Goal: Navigation & Orientation: Find specific page/section

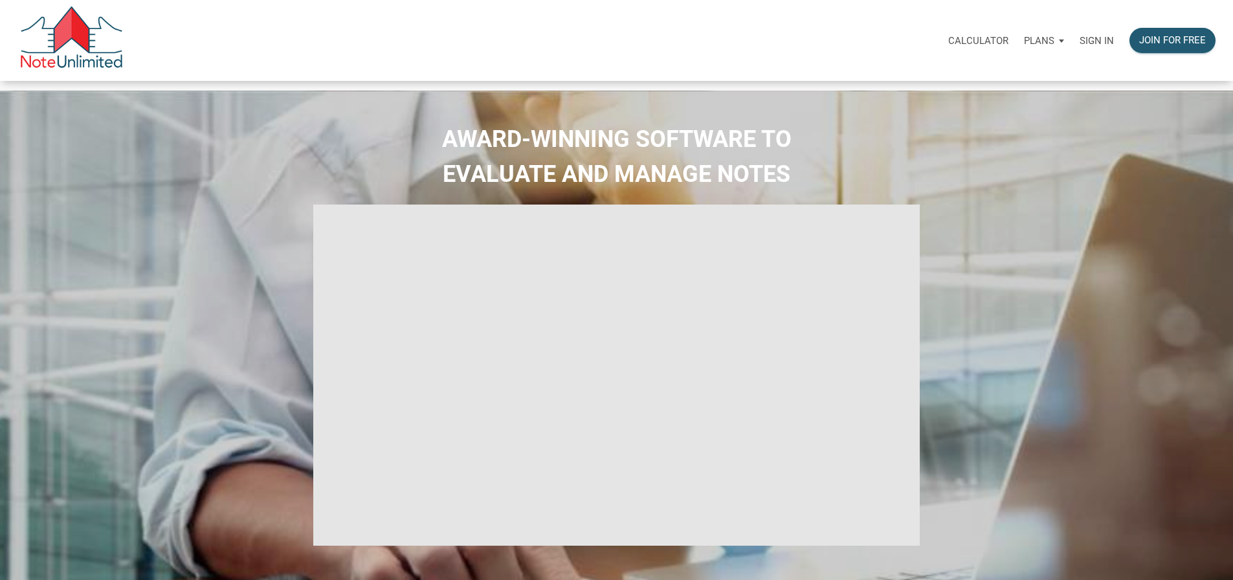
type input "Introduction to new features"
select select
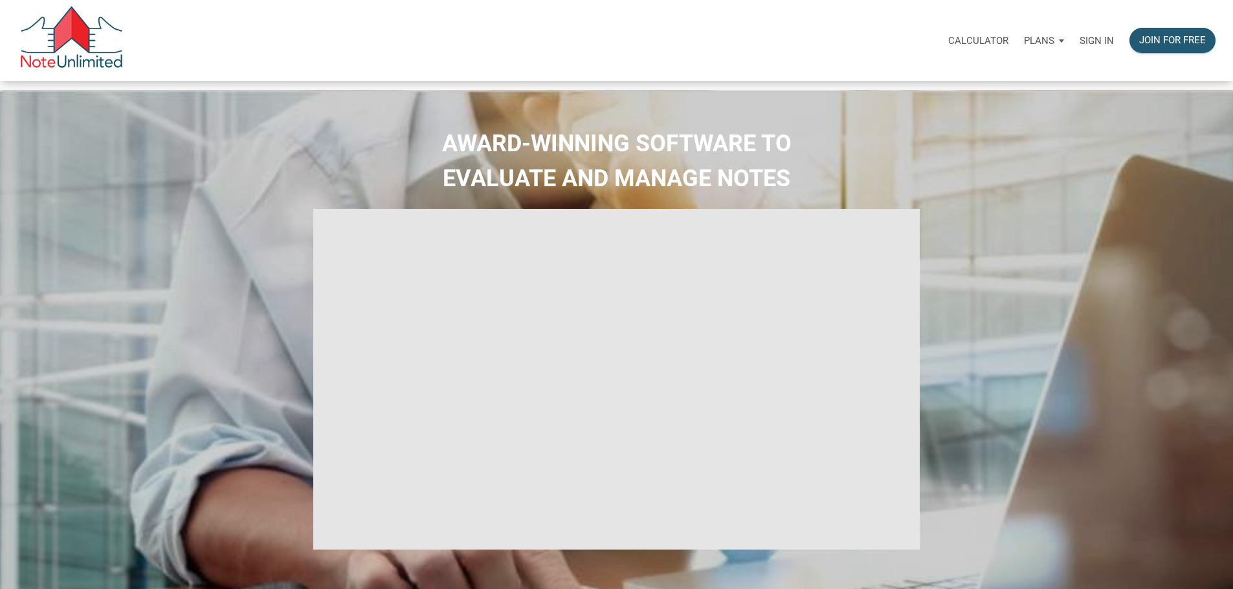
click at [1079, 45] on p "Sign in" at bounding box center [1096, 41] width 34 height 12
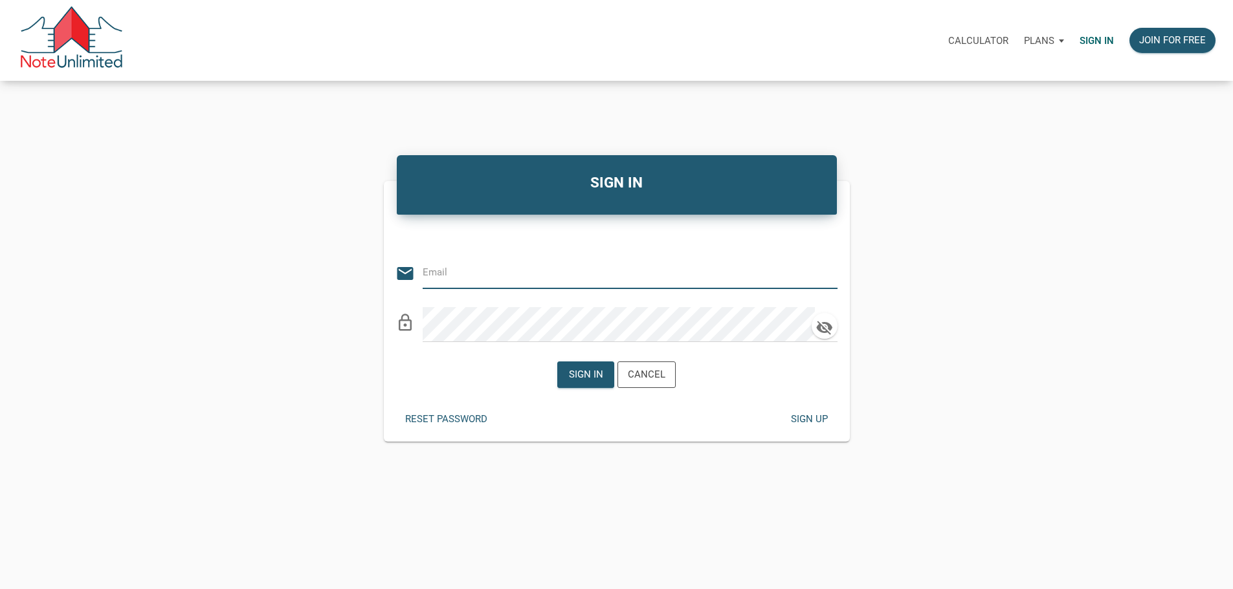
type input "[PERSON_NAME][EMAIL_ADDRESS][DOMAIN_NAME]"
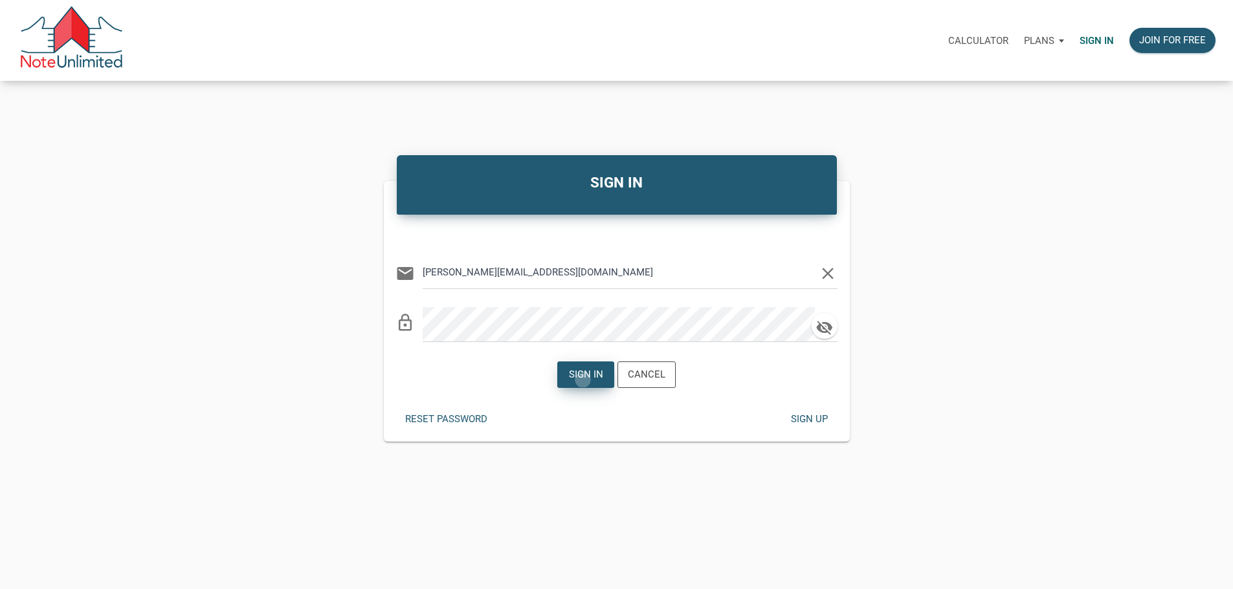
click at [577, 382] on div "Sign in" at bounding box center [586, 375] width 34 height 15
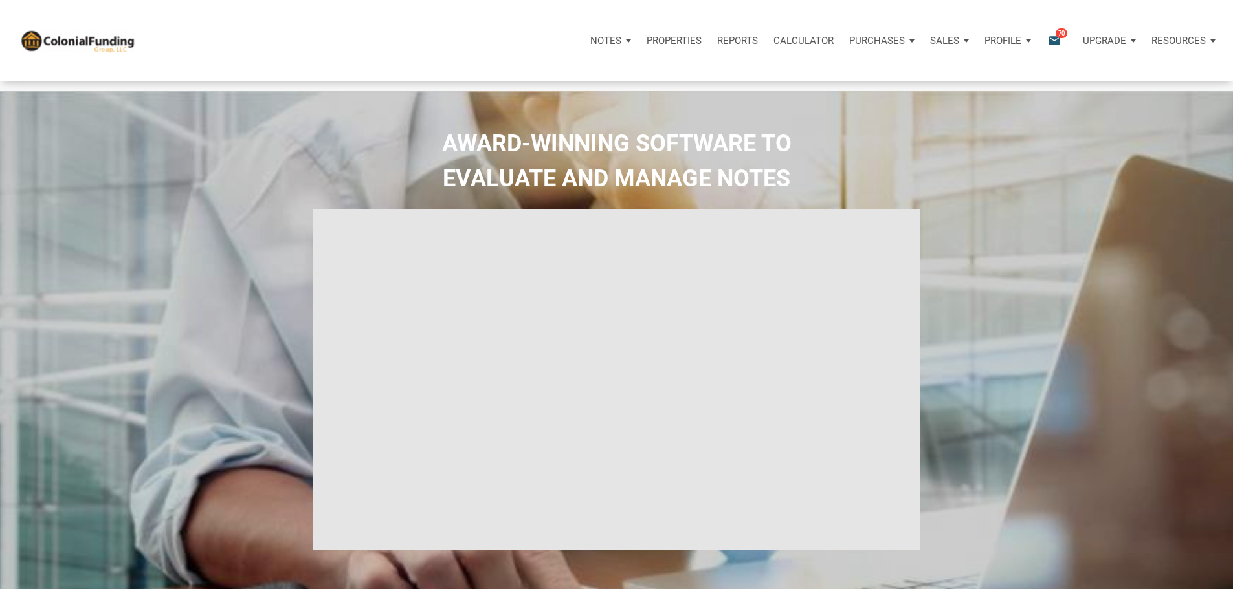
type input "Introduction to new features"
select select
click at [1055, 34] on span "70" at bounding box center [1061, 33] width 12 height 10
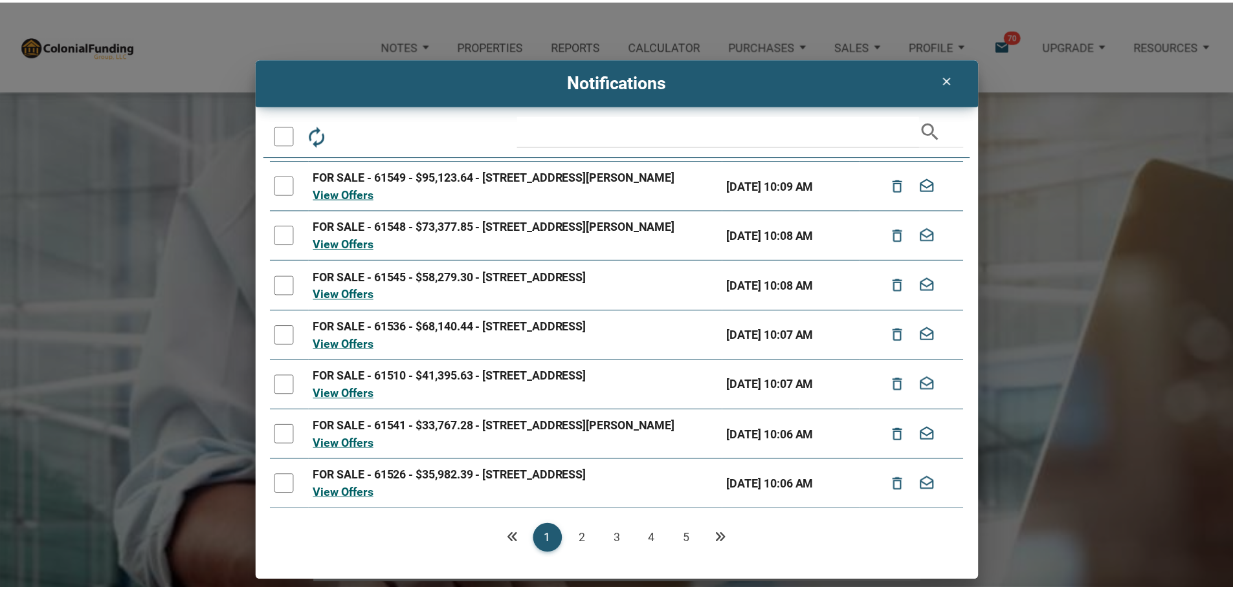
scroll to position [232, 0]
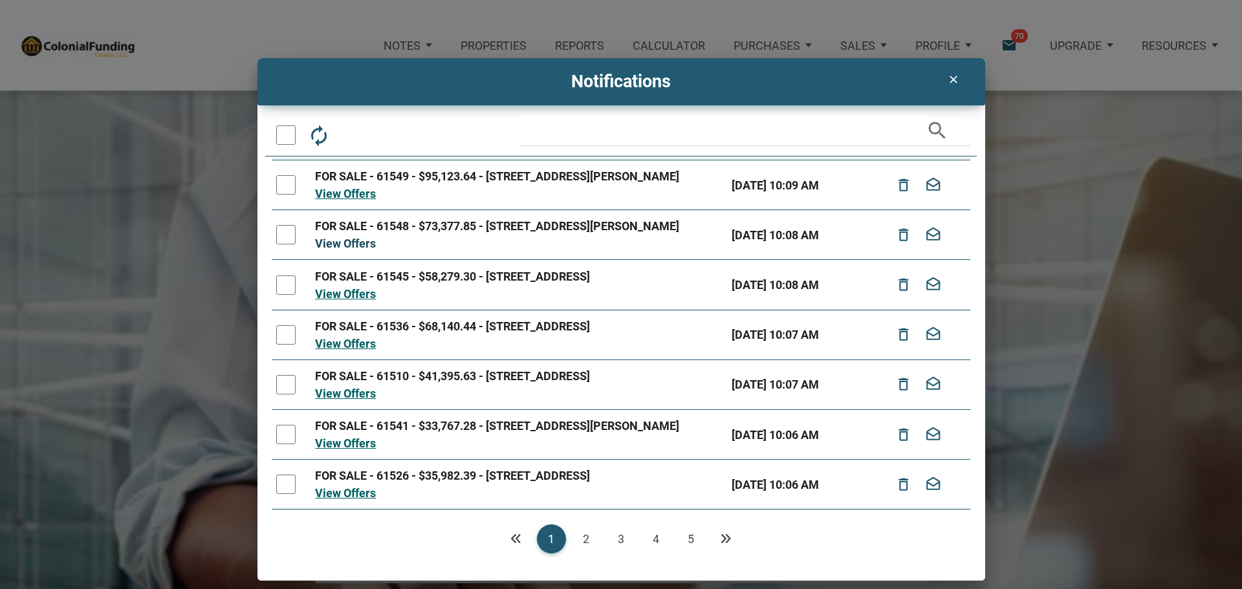
click at [342, 237] on link "View Offers" at bounding box center [345, 244] width 61 height 14
